Goal: Transaction & Acquisition: Purchase product/service

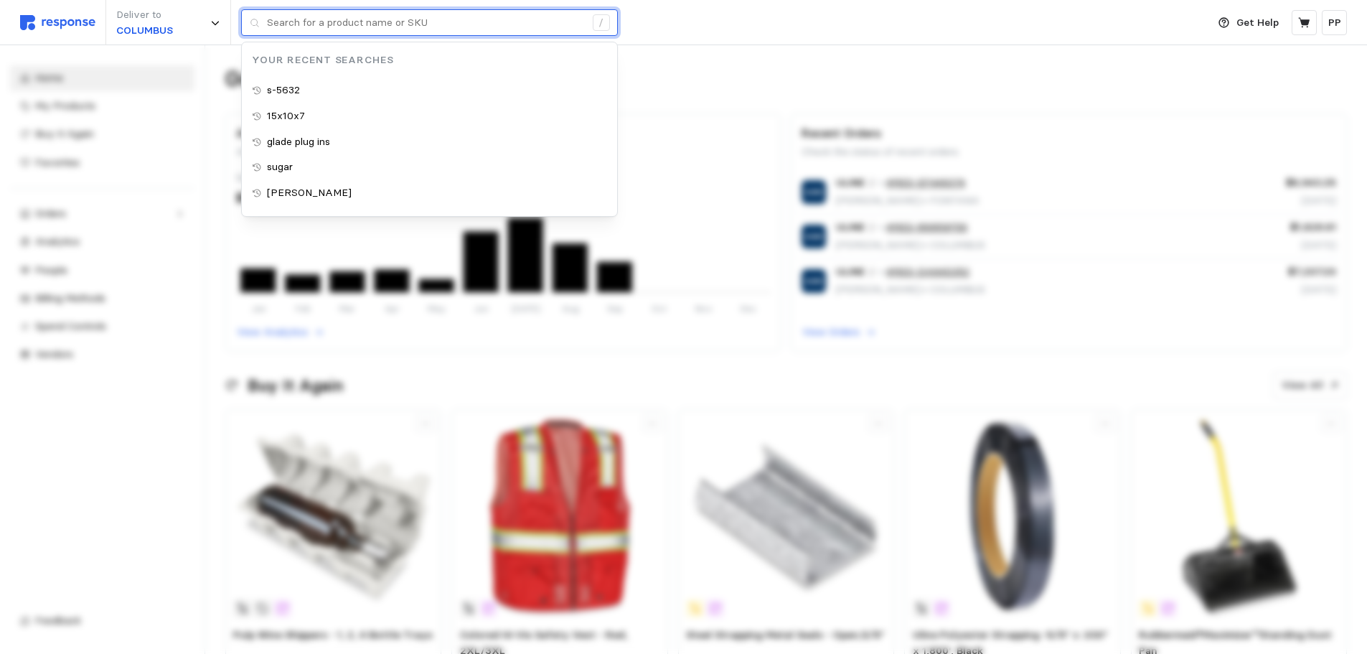
click at [368, 32] on input "text" at bounding box center [426, 23] width 318 height 26
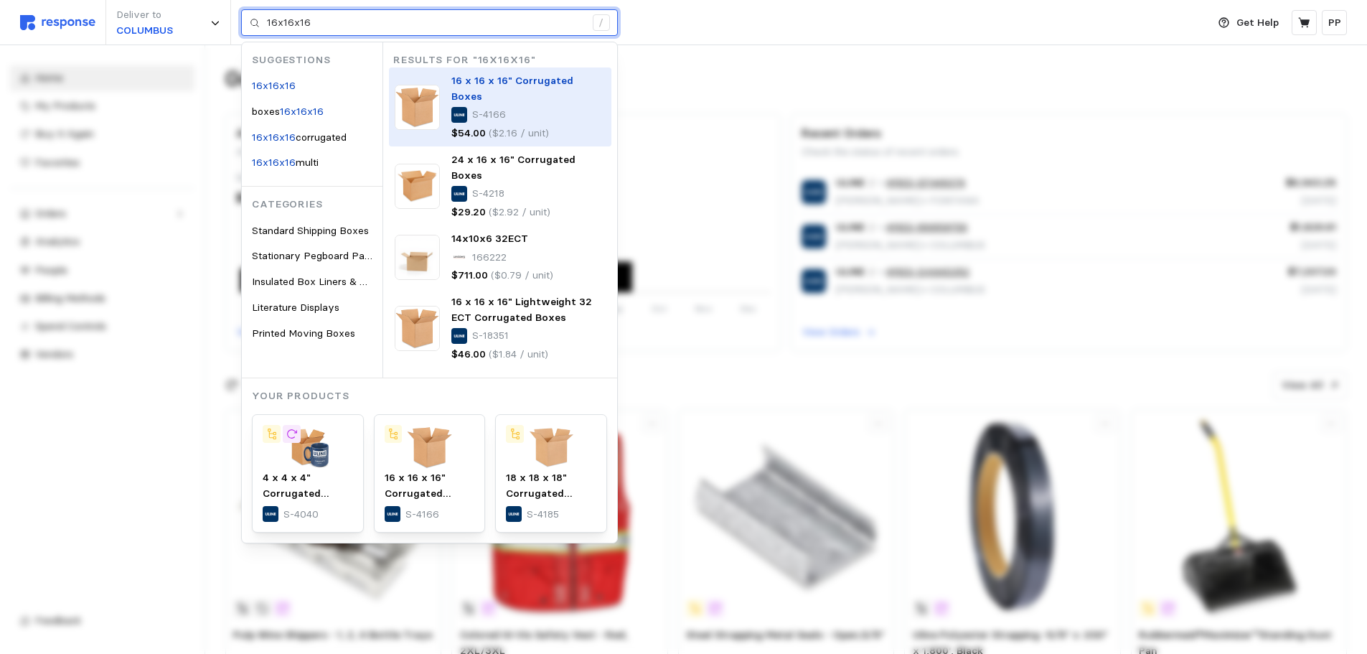
click at [490, 107] on p "S-4166" at bounding box center [489, 115] width 34 height 16
type input "16x16x16"
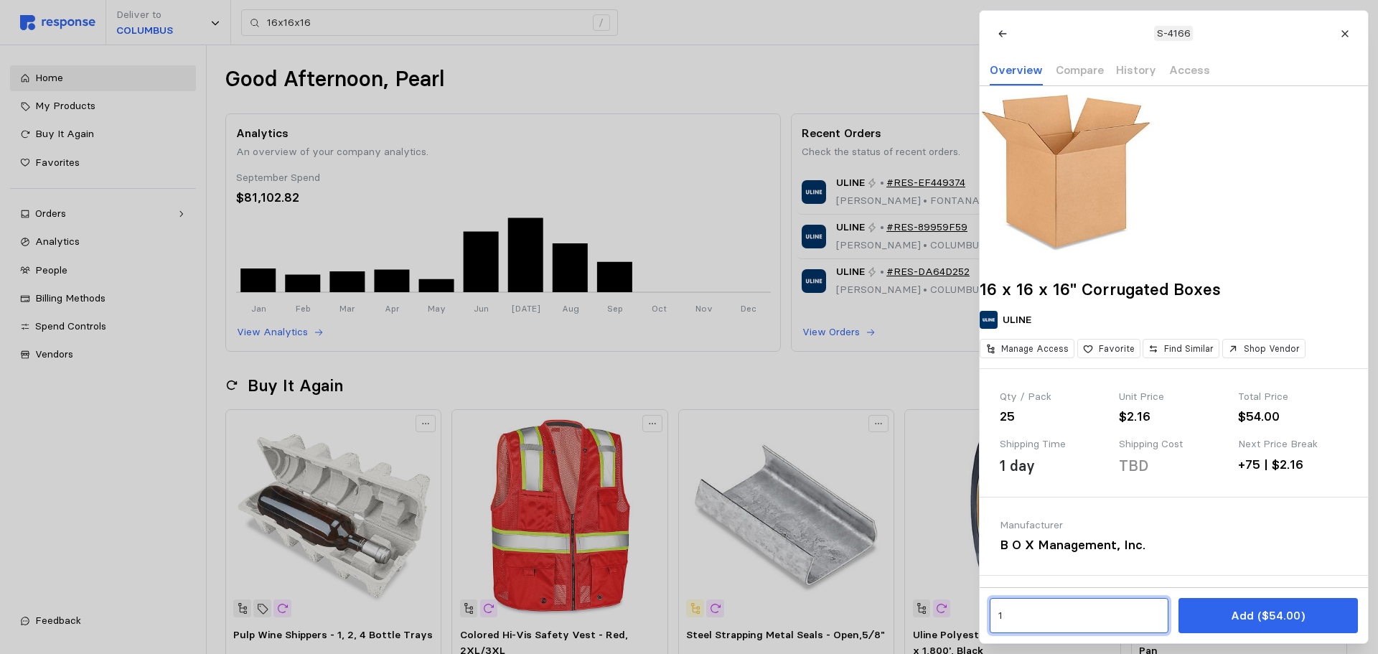
click at [1064, 608] on input "1" at bounding box center [1079, 616] width 162 height 26
click at [1039, 514] on p "500 units" at bounding box center [1023, 512] width 44 height 16
type input "20"
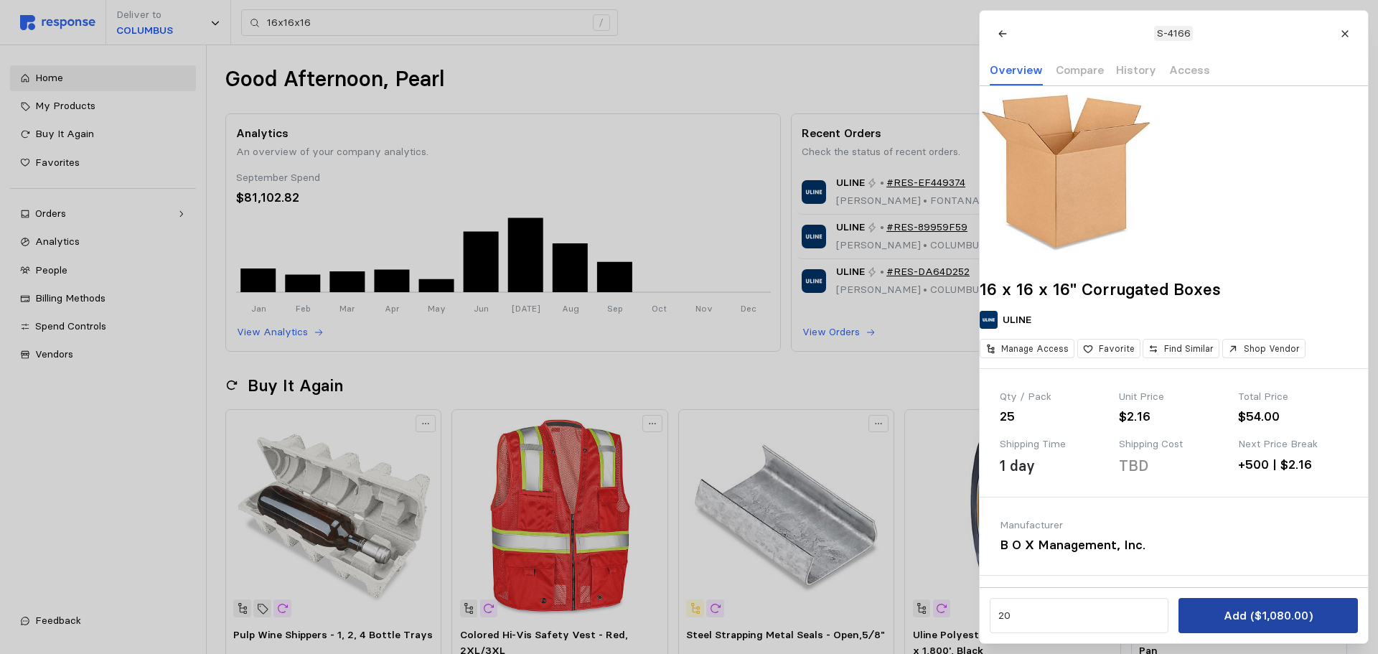
click at [1269, 629] on button "Add ($1,080.00)" at bounding box center [1268, 615] width 179 height 35
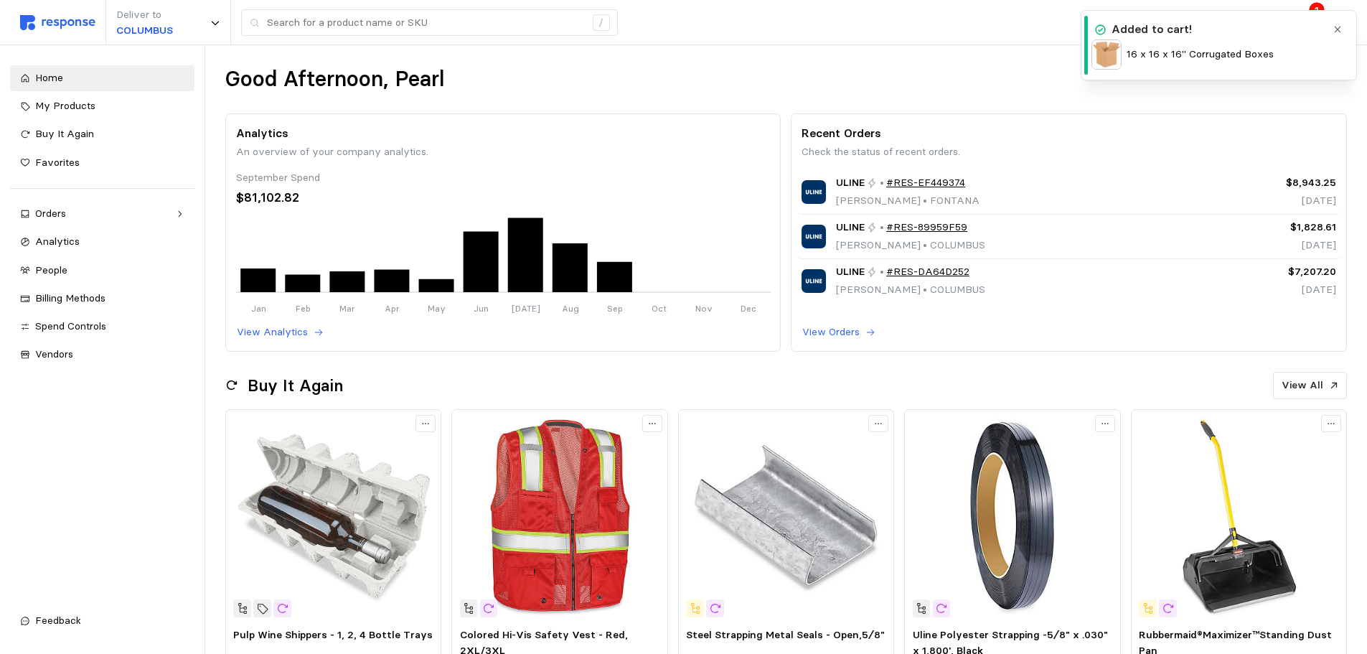
click at [929, 42] on div "Deliver to [GEOGRAPHIC_DATA] /" at bounding box center [610, 22] width 1180 height 45
click at [1335, 31] on icon "button" at bounding box center [1338, 29] width 10 height 10
click at [1312, 27] on button at bounding box center [1304, 22] width 25 height 25
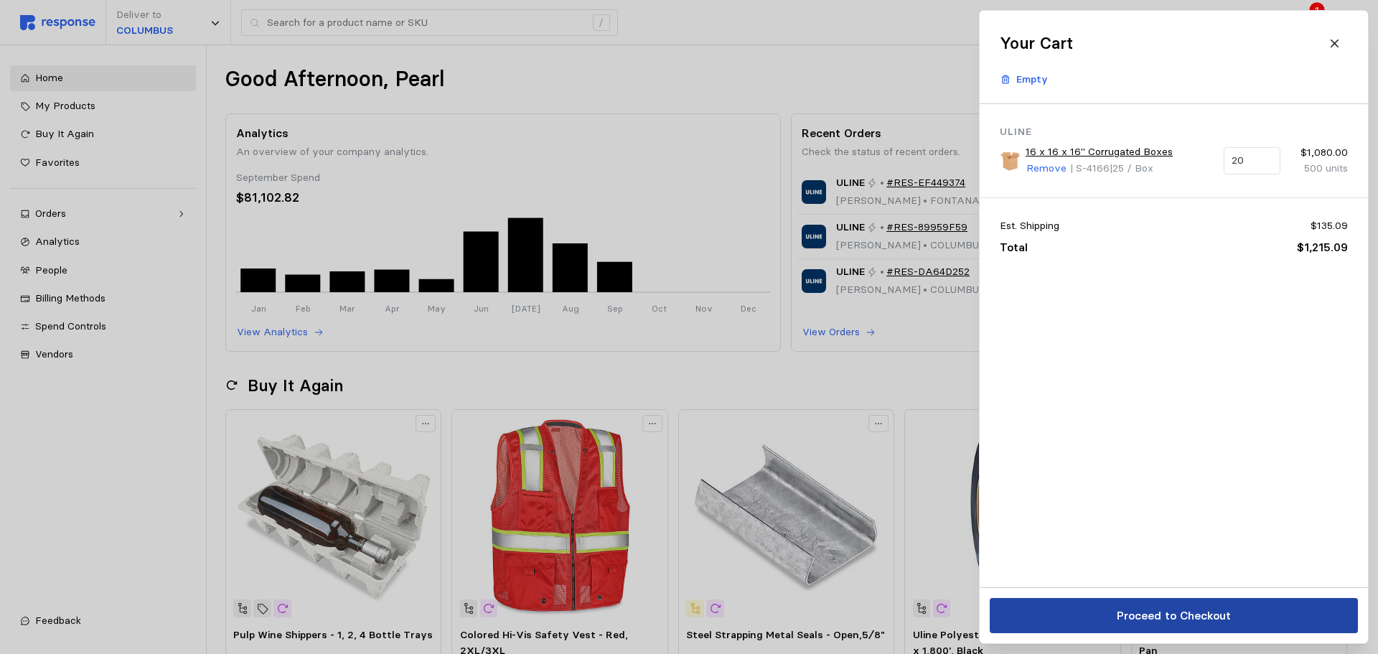
click at [1219, 614] on p "Proceed to Checkout" at bounding box center [1173, 616] width 114 height 18
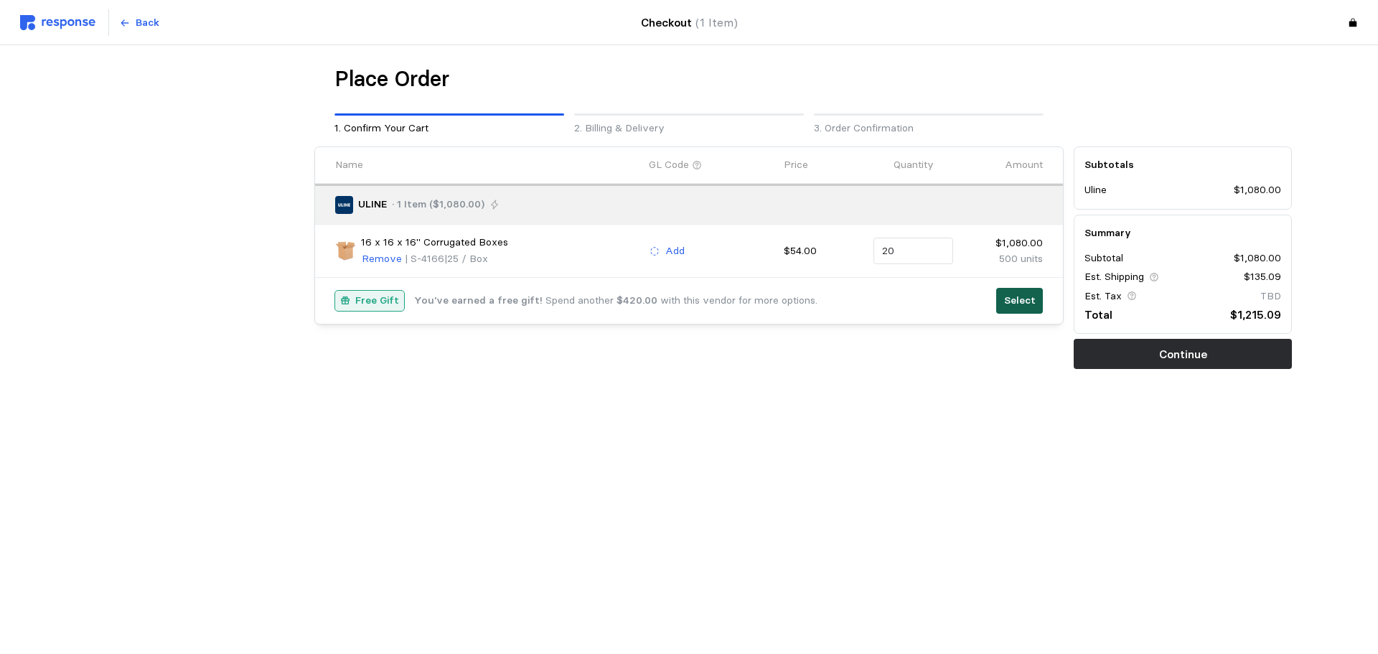
click at [1011, 303] on p "Select" at bounding box center [1020, 301] width 32 height 16
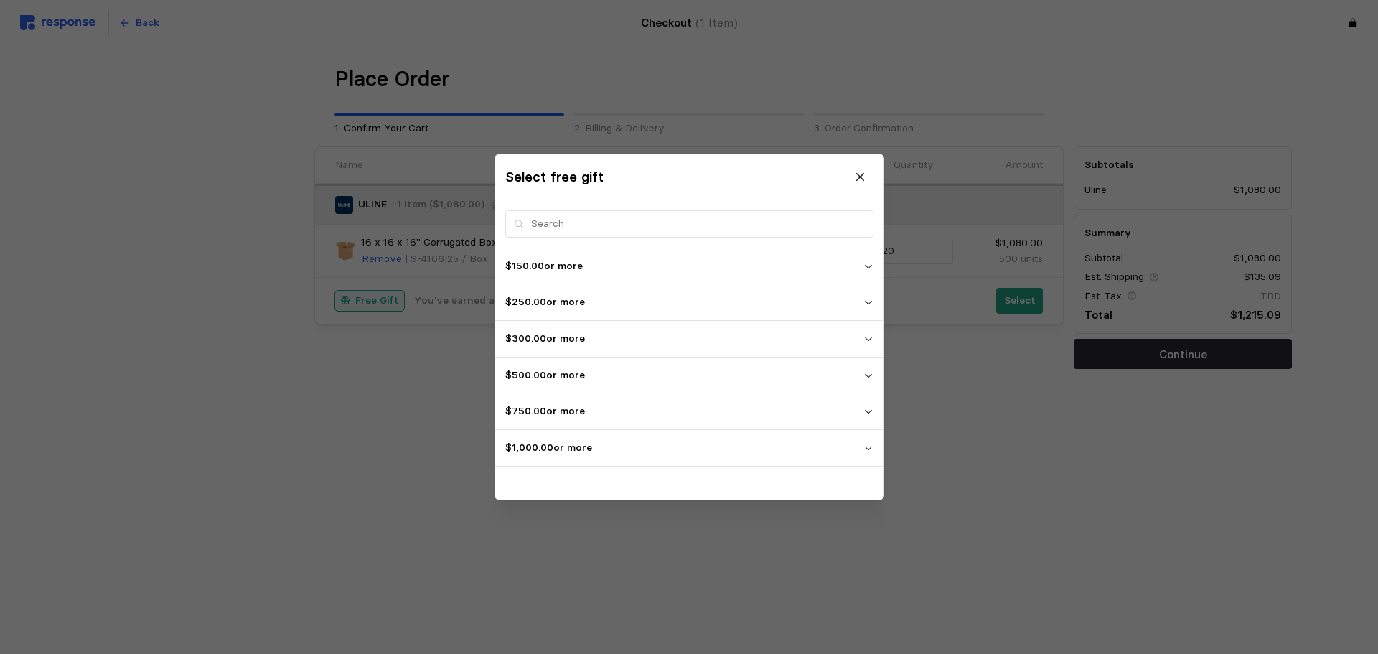
click at [871, 451] on icon "button" at bounding box center [868, 448] width 10 height 10
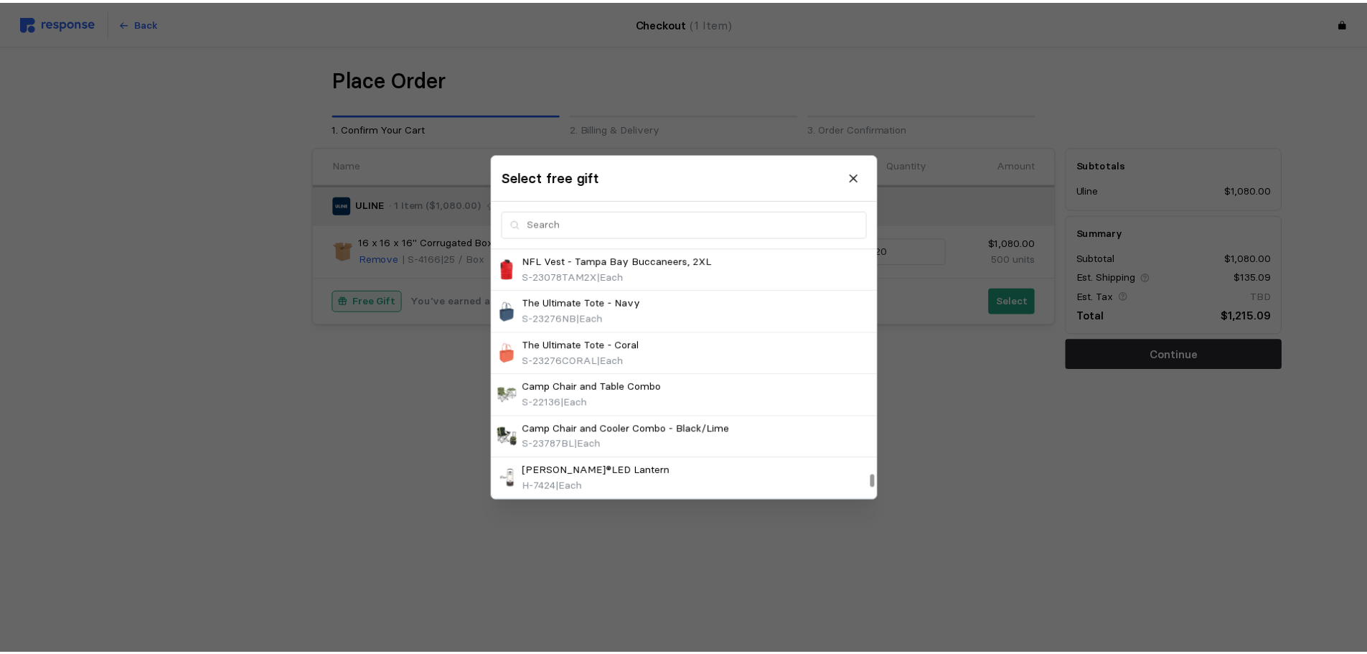
scroll to position [5814, 0]
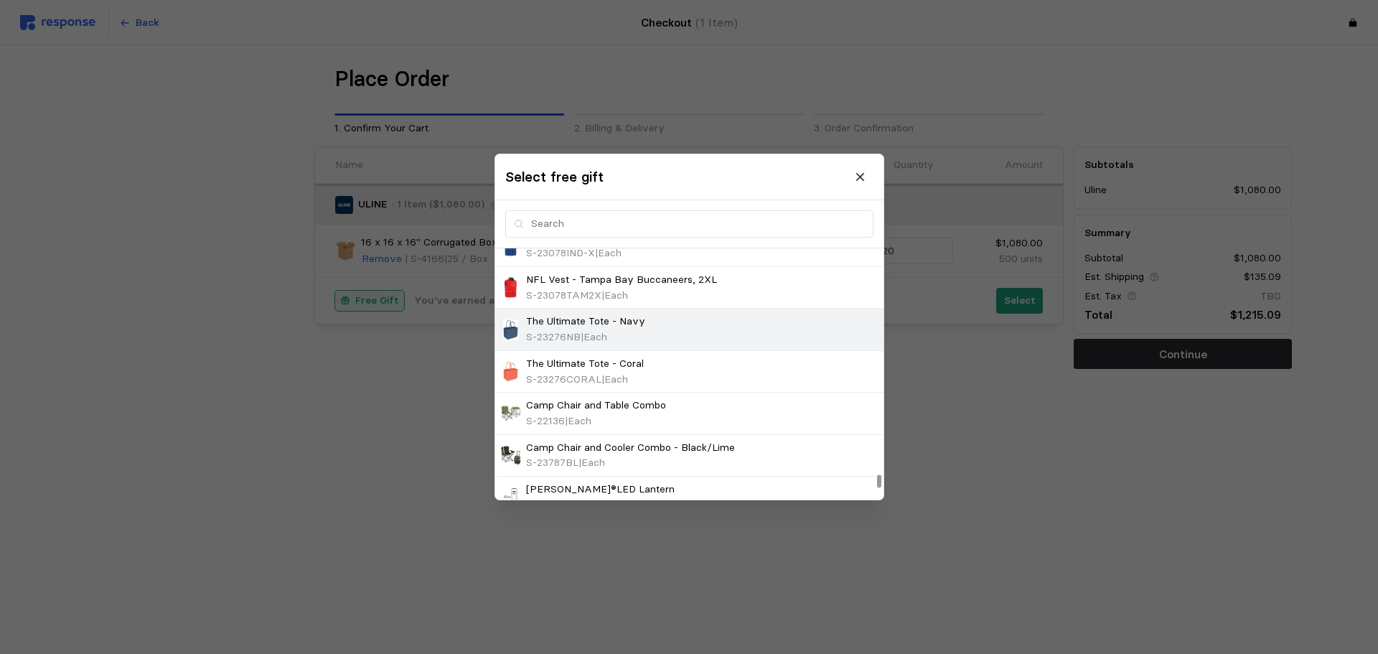
click at [656, 340] on div "The Ultimate Tote - Navy S-23276NB | Each" at bounding box center [689, 329] width 378 height 31
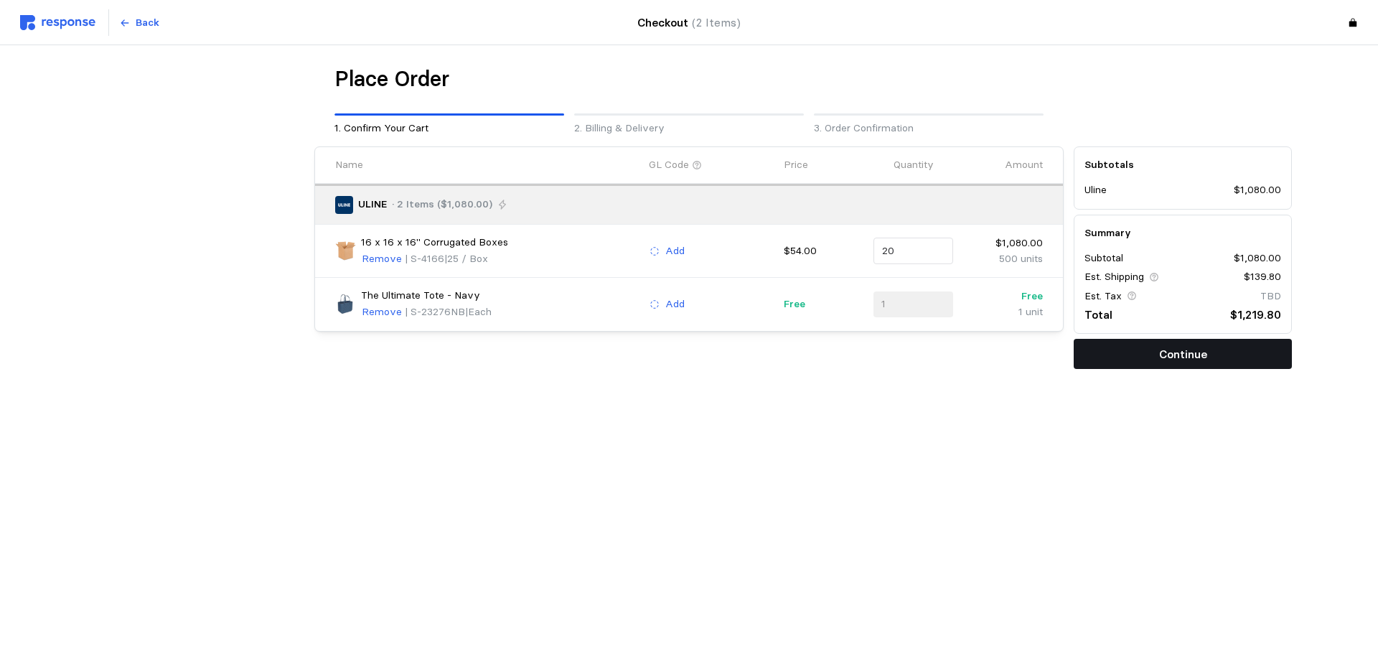
click at [1214, 354] on button "Continue" at bounding box center [1183, 354] width 218 height 30
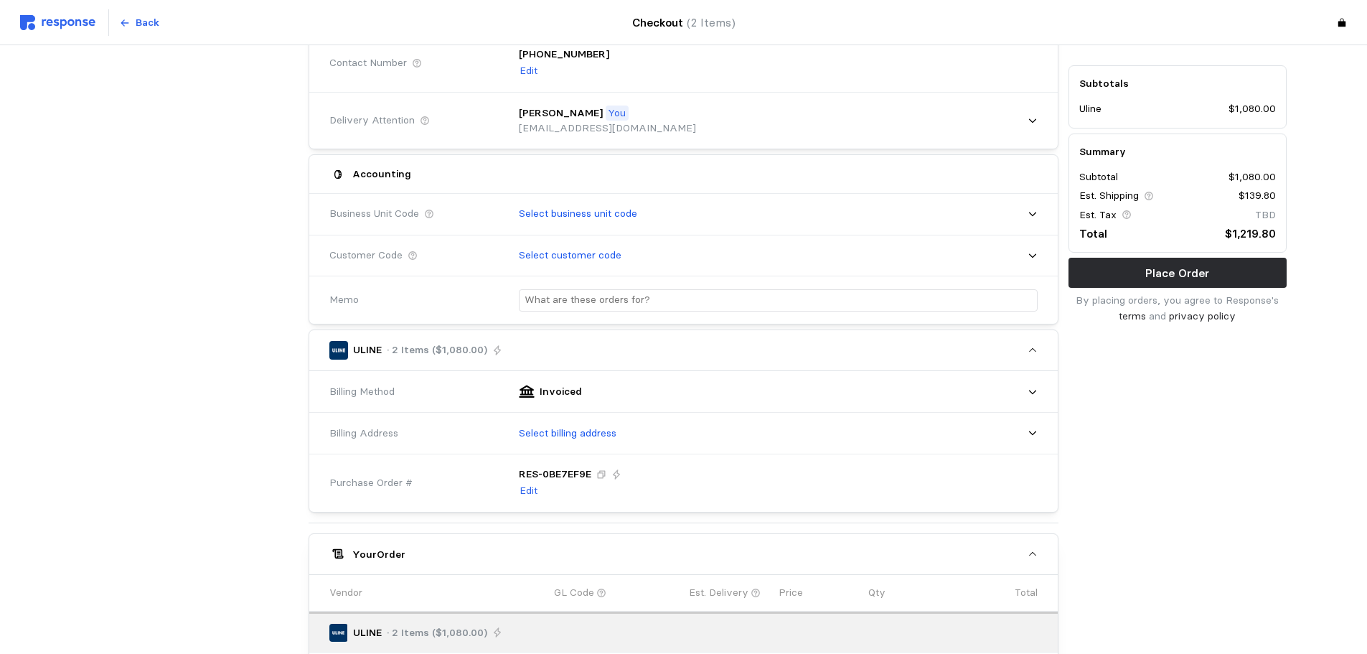
scroll to position [215, 0]
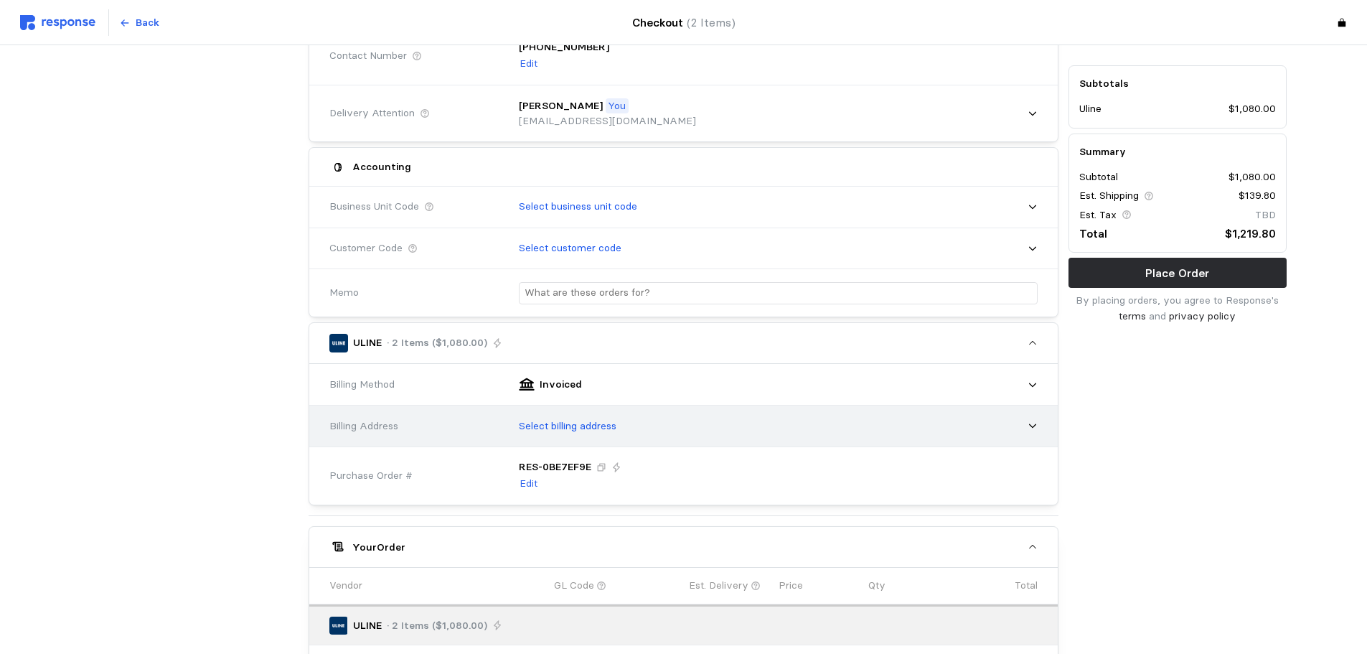
click at [640, 430] on div "Select billing address" at bounding box center [773, 426] width 529 height 36
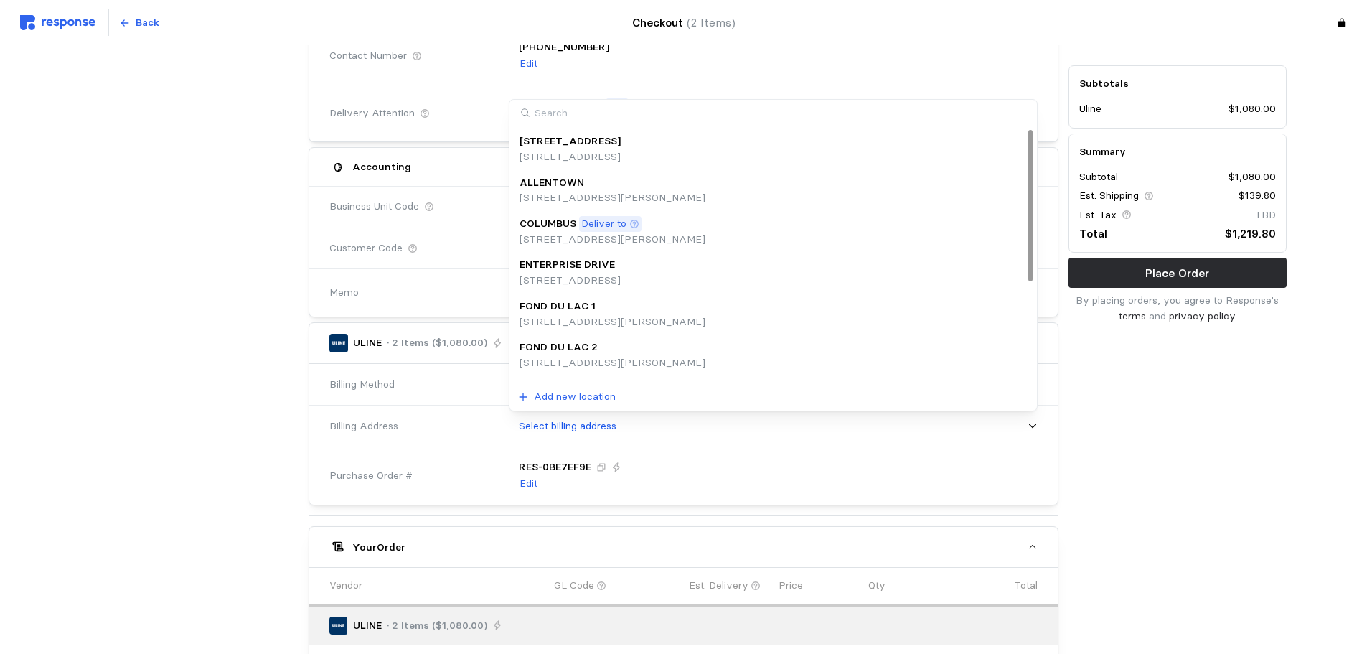
click at [610, 225] on p "Deliver to" at bounding box center [603, 224] width 45 height 16
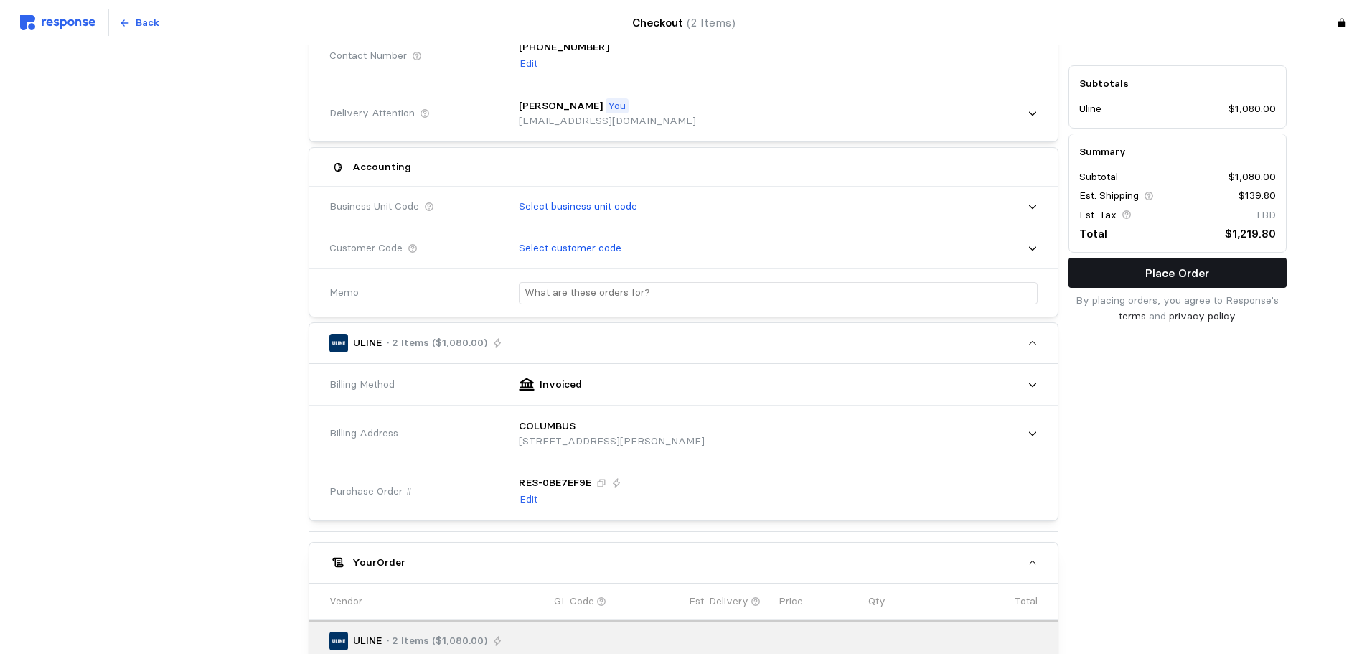
click at [1266, 270] on button "Place Order" at bounding box center [1178, 273] width 218 height 30
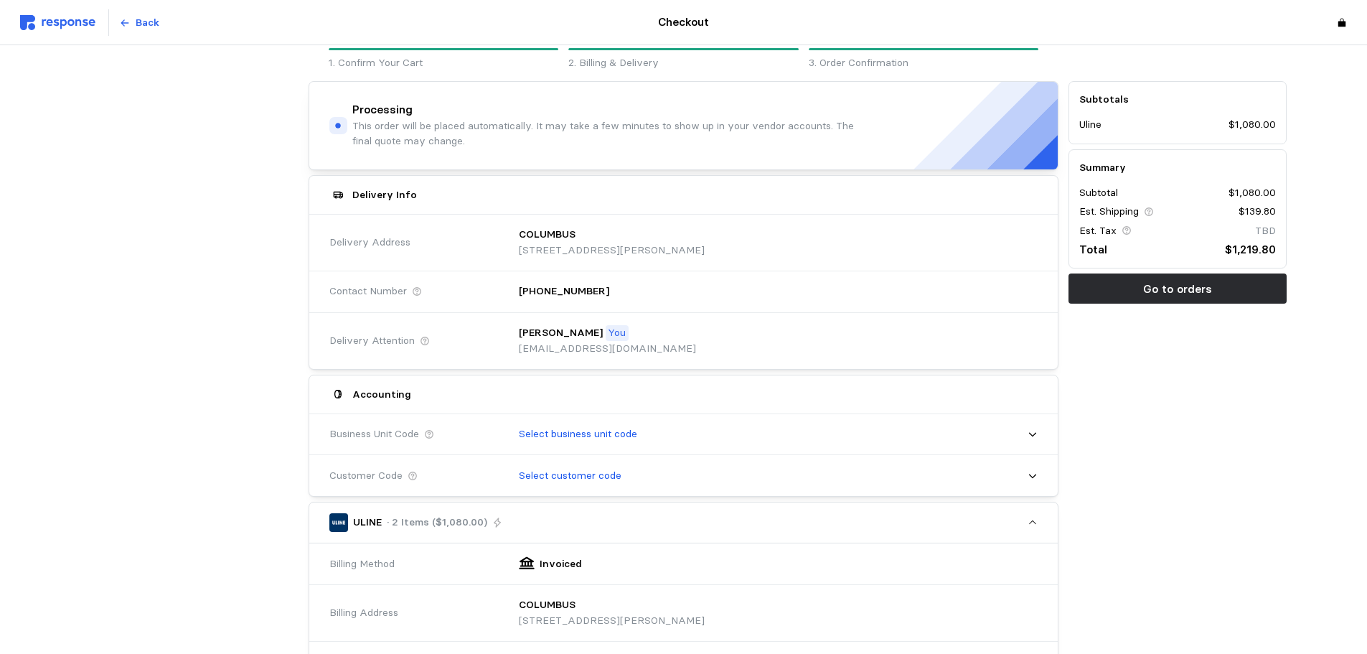
scroll to position [0, 0]
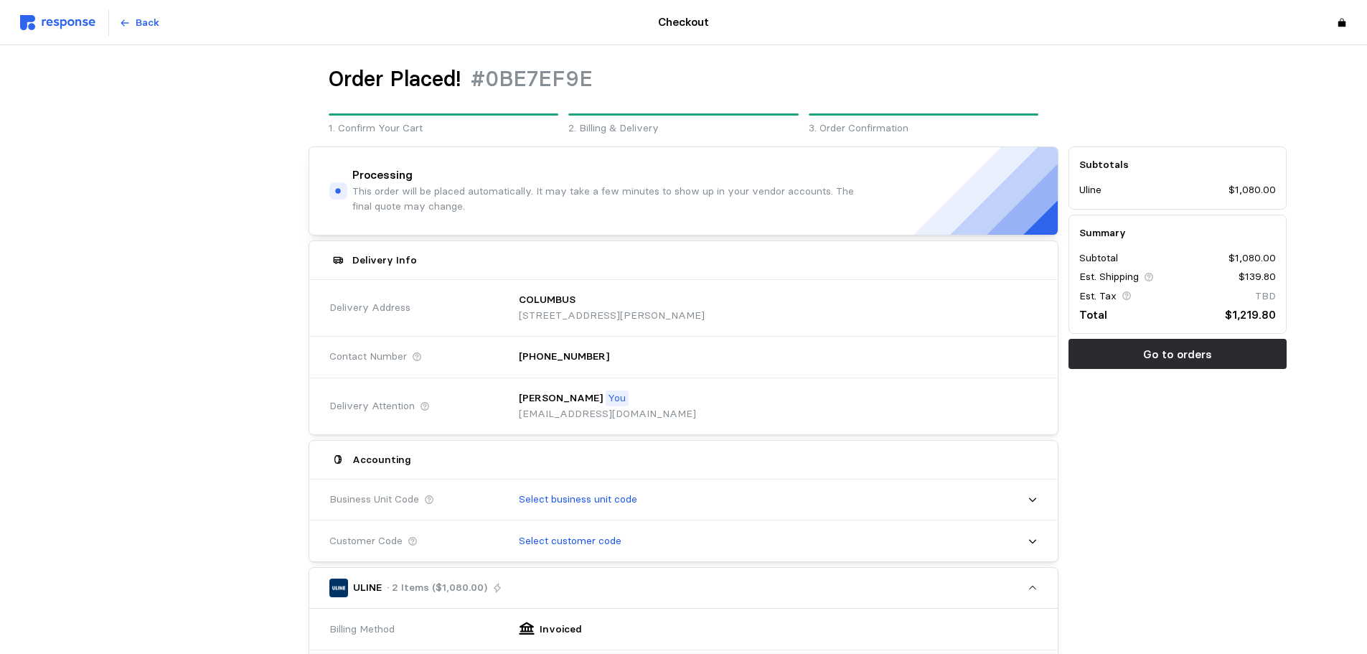
click at [60, 21] on img at bounding box center [57, 22] width 75 height 15
